Goal: Task Accomplishment & Management: Manage account settings

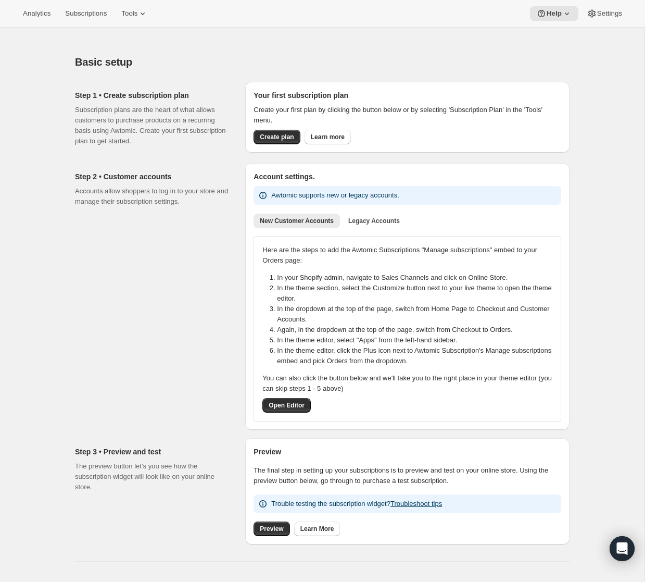
drag, startPoint x: 189, startPoint y: 310, endPoint x: 183, endPoint y: 308, distance: 6.4
click at [189, 310] on div "Step 2 • Customer accounts Accounts allow shoppers to log in to your store and …" at bounding box center [156, 296] width 162 height 267
click at [138, 17] on span "Tools" at bounding box center [129, 13] width 16 height 8
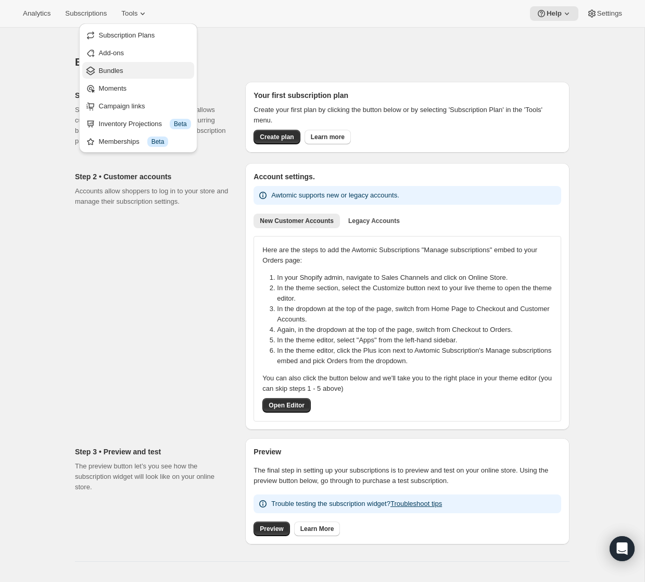
click at [139, 69] on span "Bundles" at bounding box center [145, 71] width 92 height 10
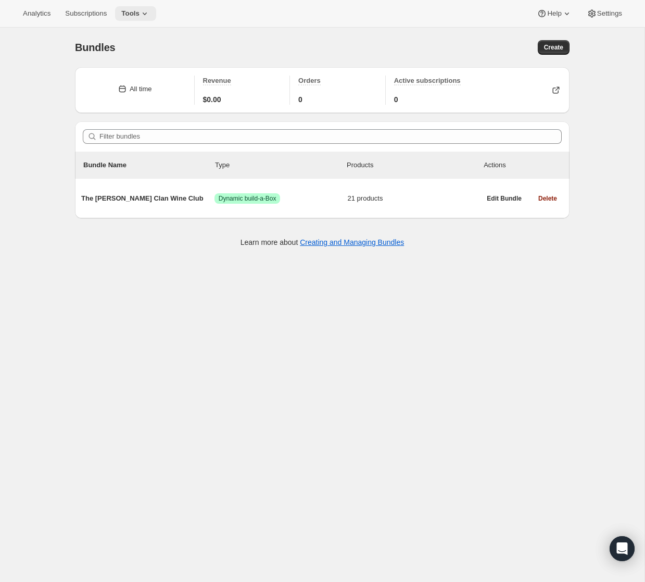
click at [155, 17] on button "Tools" at bounding box center [135, 13] width 41 height 15
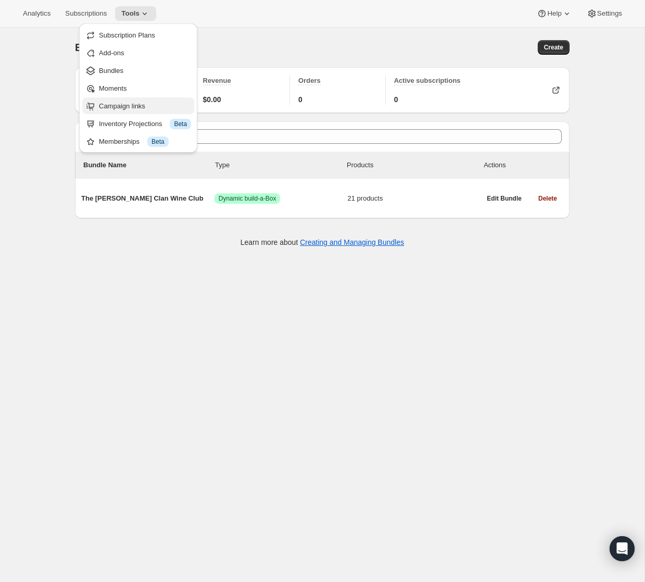
click at [144, 106] on span "Campaign links" at bounding box center [122, 106] width 46 height 8
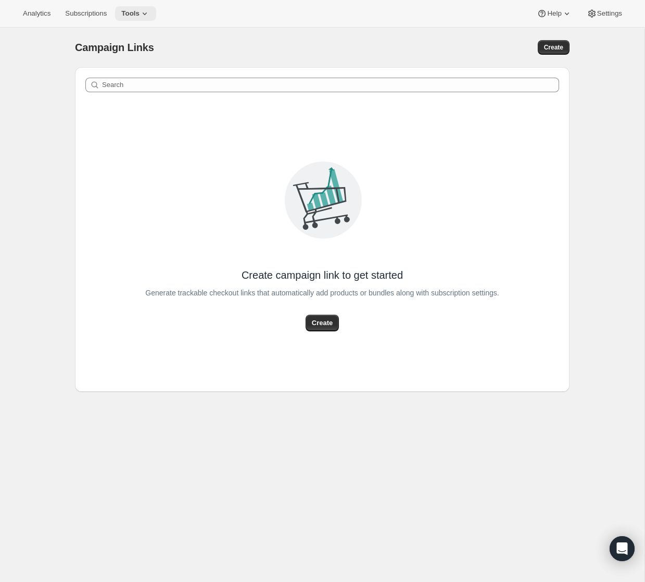
click at [145, 15] on icon at bounding box center [145, 13] width 10 height 10
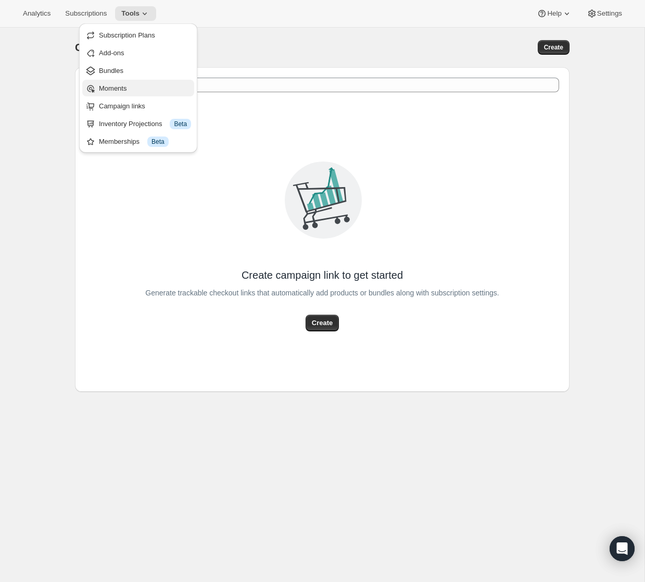
click at [145, 81] on button "Moments" at bounding box center [138, 88] width 112 height 17
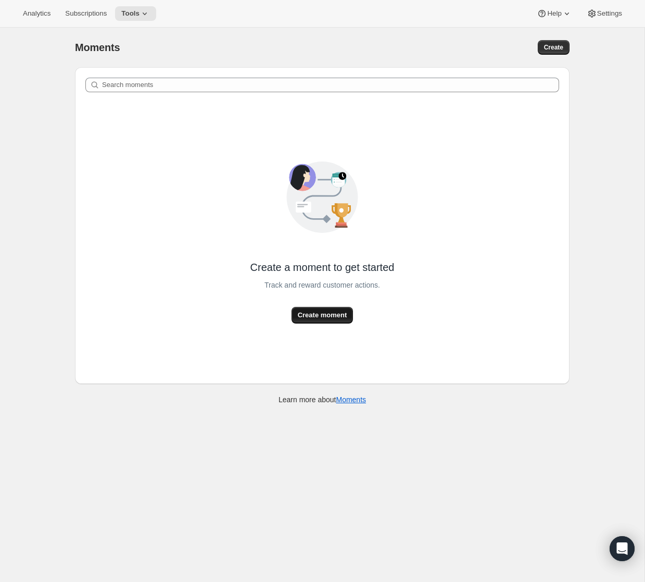
click at [335, 314] on span "Create moment" at bounding box center [322, 315] width 49 height 10
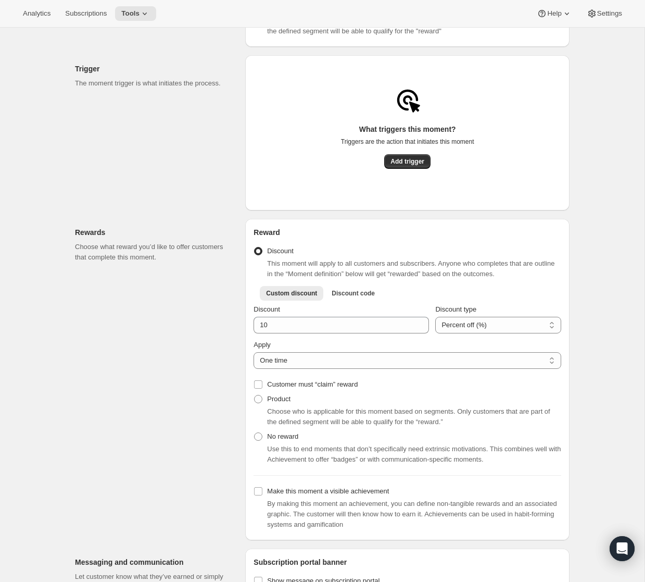
scroll to position [209, 0]
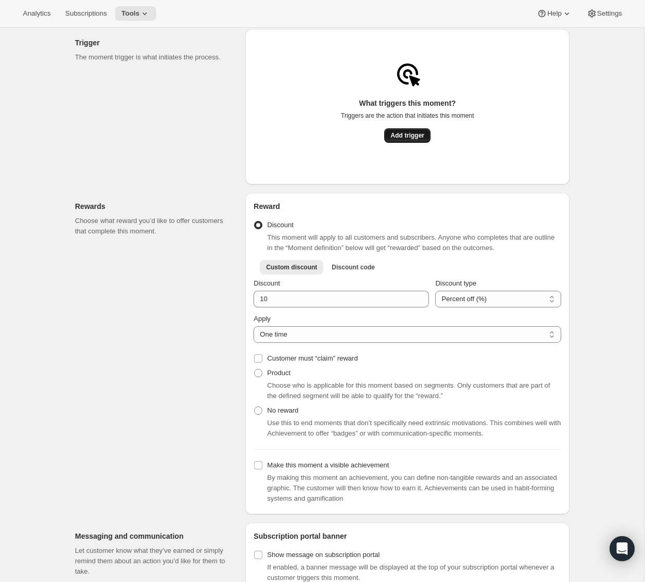
click at [416, 133] on button "Add trigger" at bounding box center [407, 135] width 46 height 15
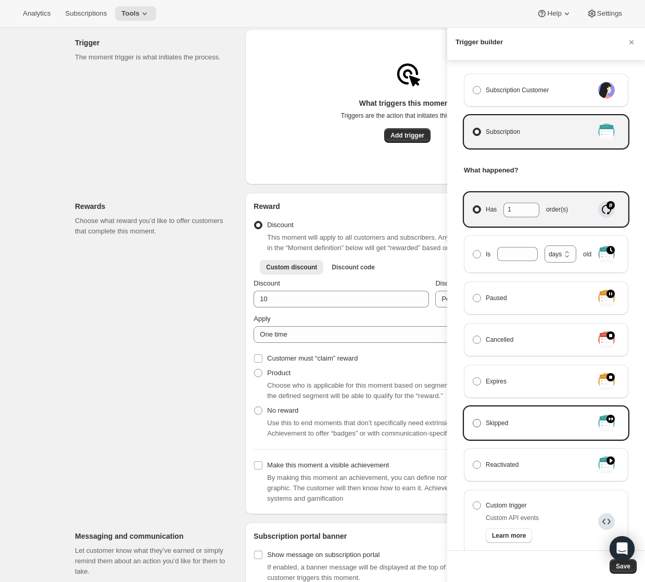
scroll to position [0, 0]
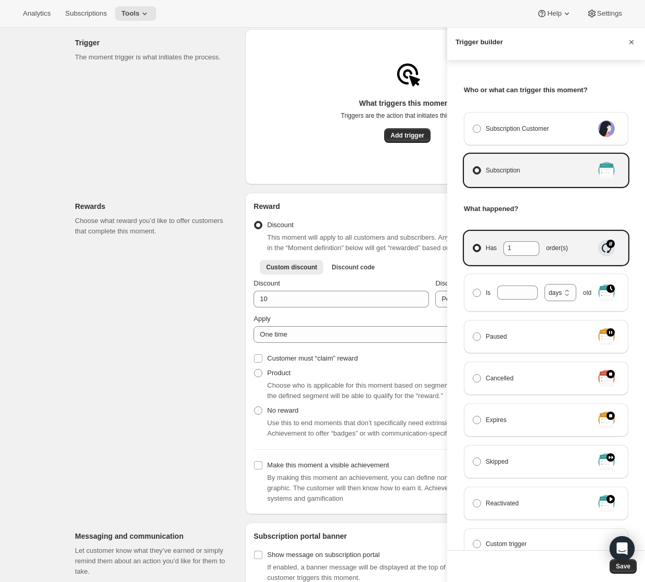
click at [631, 38] on icon "Cancel" at bounding box center [632, 42] width 10 height 10
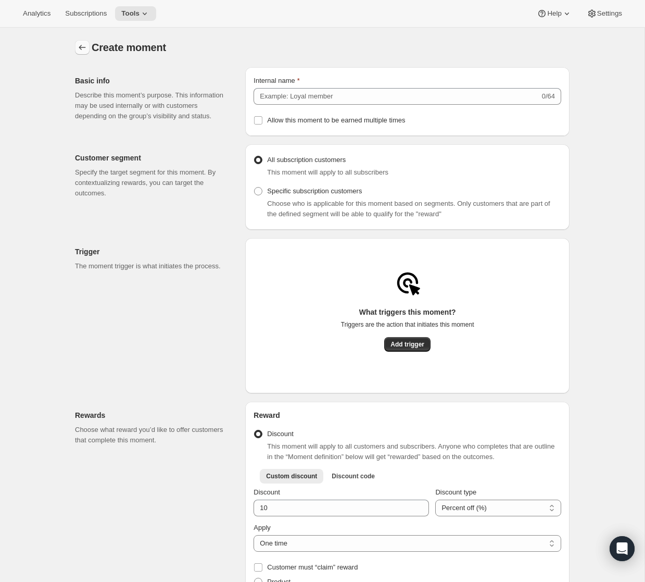
click at [84, 53] on button "Create moment" at bounding box center [82, 47] width 15 height 15
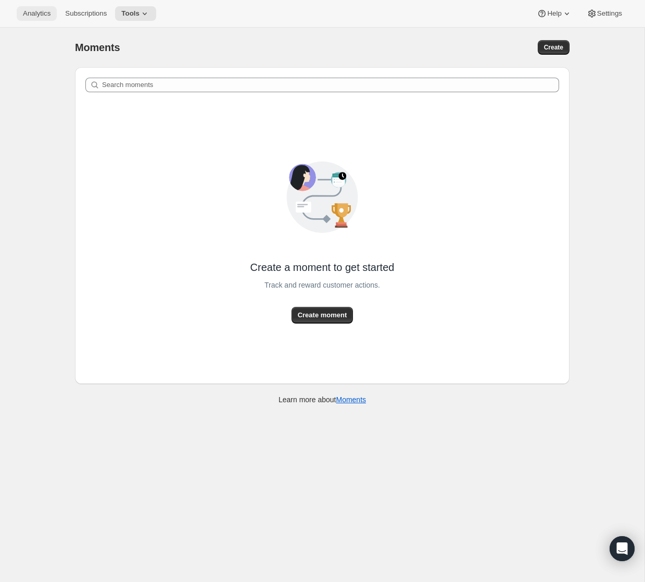
click at [41, 10] on span "Analytics" at bounding box center [37, 13] width 28 height 8
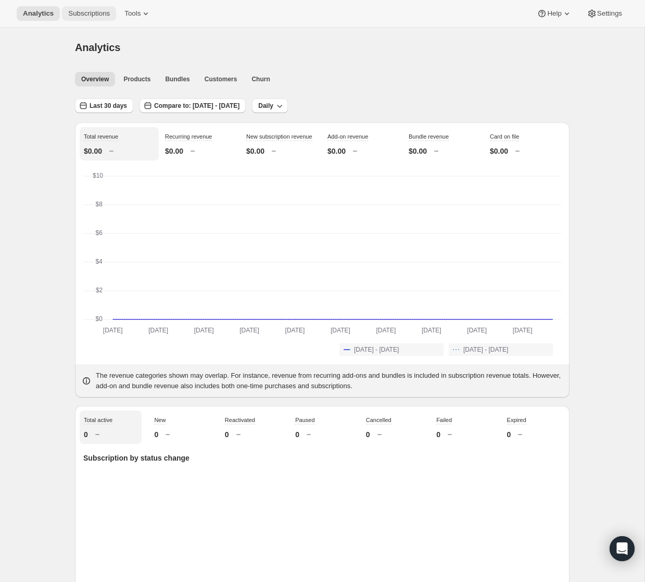
click at [99, 17] on span "Subscriptions" at bounding box center [89, 13] width 42 height 8
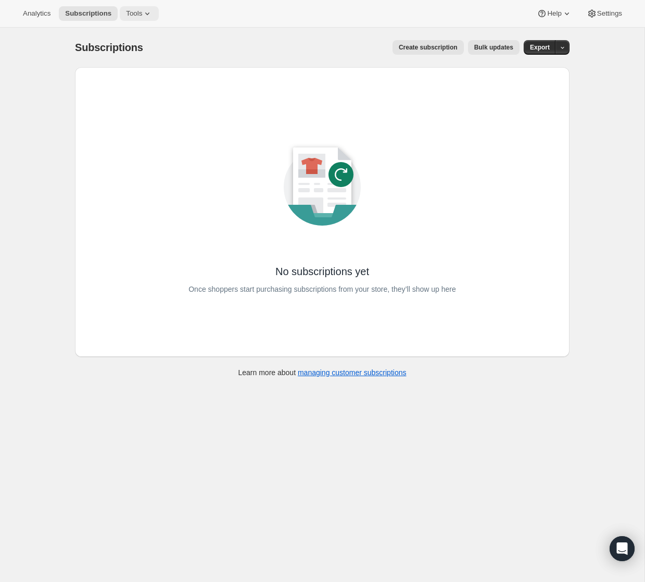
click at [149, 18] on icon at bounding box center [147, 13] width 10 height 10
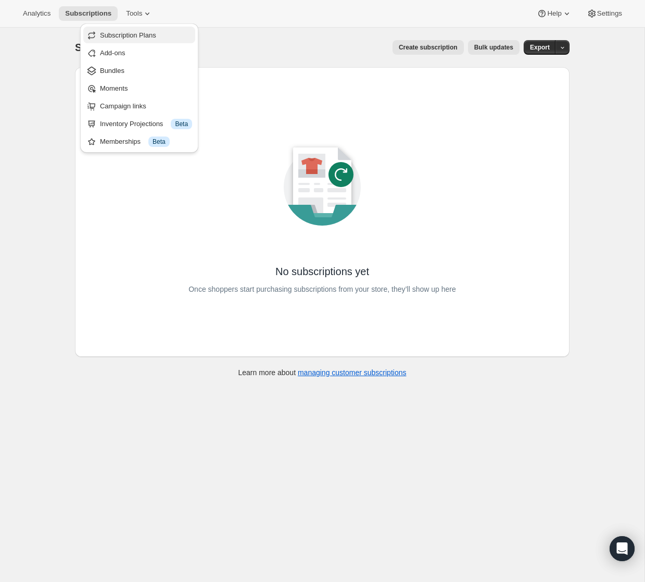
click at [142, 39] on span "Subscription Plans" at bounding box center [128, 35] width 56 height 8
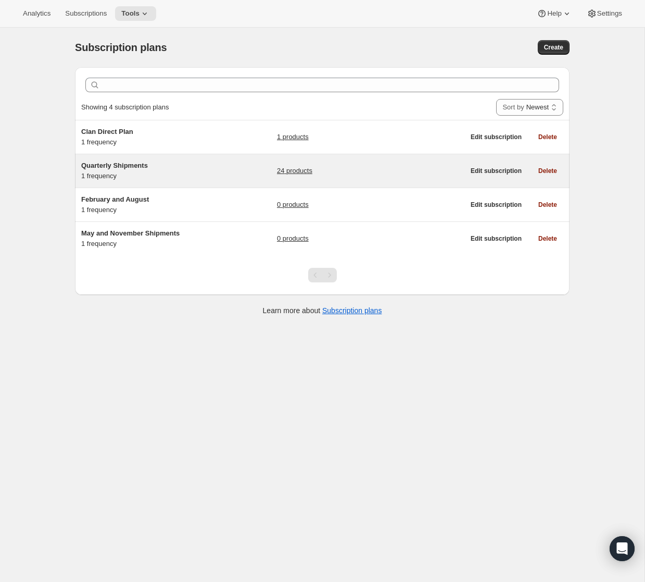
click at [205, 173] on div "Quarterly Shipments 1 frequency" at bounding box center [146, 170] width 130 height 21
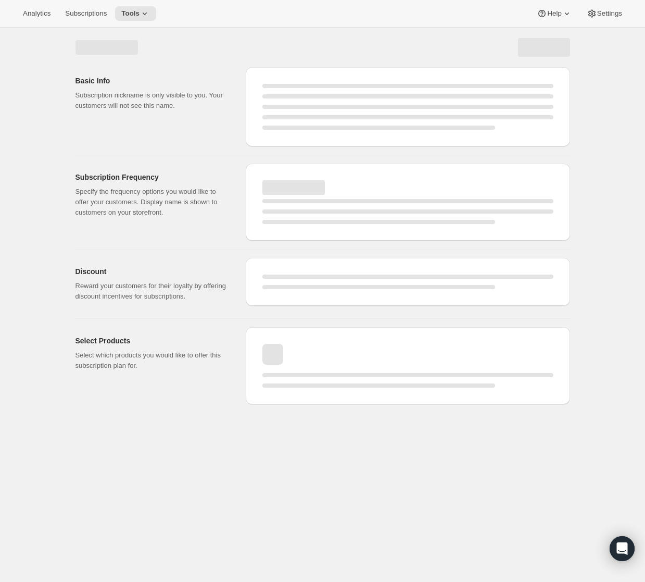
select select "WEEK"
select select "MONTH"
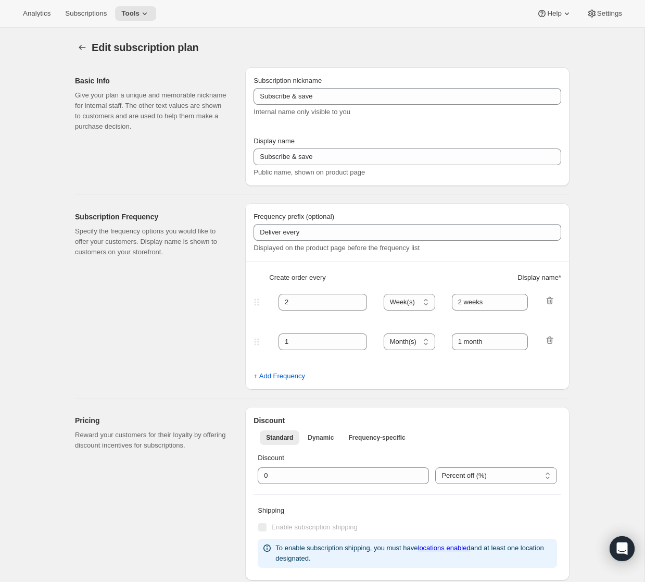
type input "Quarterly Shipments"
type input "Join the Club"
type input "Delivers"
type input "3"
select select "MONTH"
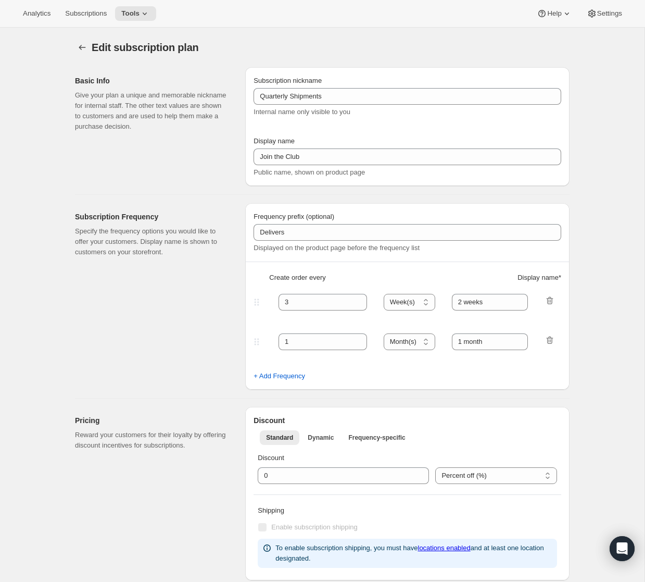
type input "quarterly (Feb, May, Aug, Nov)"
checkbox input "true"
select select "YEARDAY"
select select "2"
select select "5"
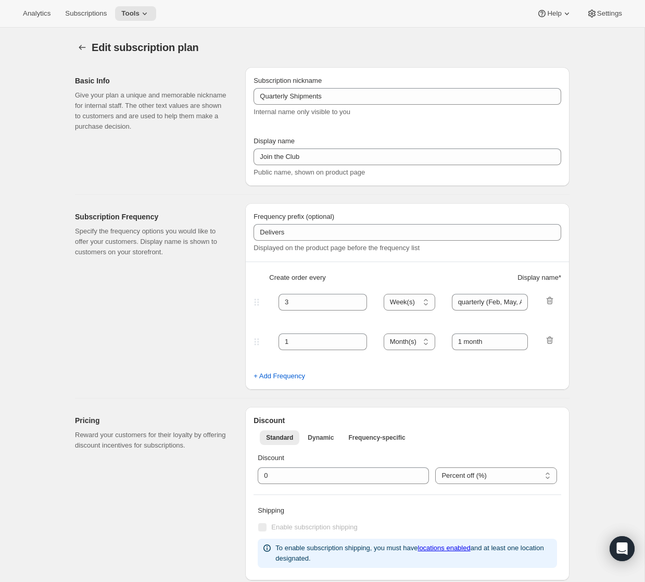
select select "8"
select select "11"
select select "3"
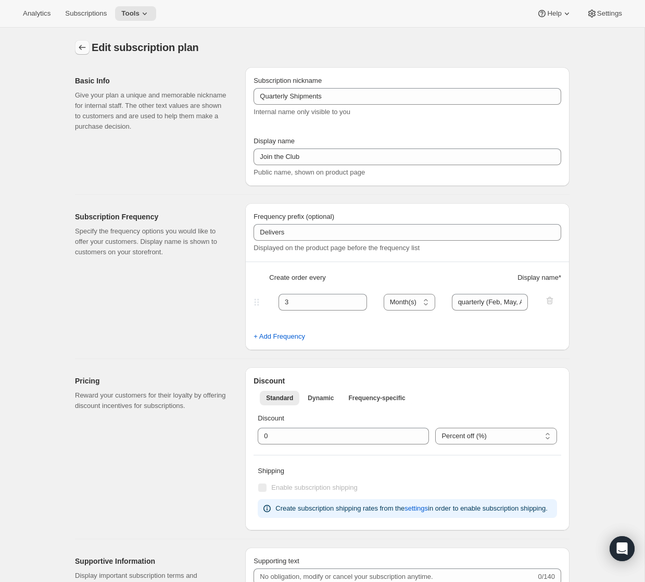
click at [82, 51] on icon "Subscription plans" at bounding box center [82, 47] width 10 height 10
